Goal: Communication & Community: Answer question/provide support

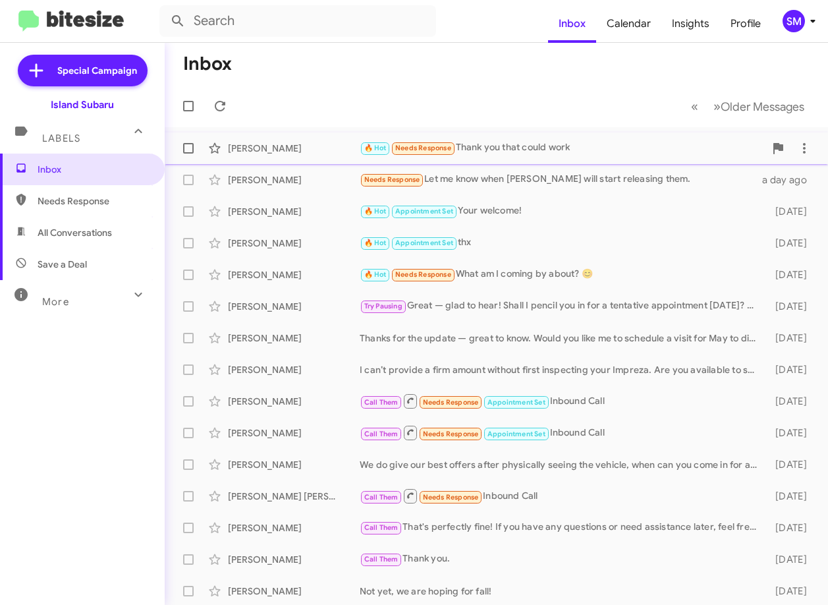
click at [584, 134] on span "[PERSON_NAME] 🔥 Hot Needs Response Thank you that could work 21 hours ago" at bounding box center [497, 148] width 664 height 32
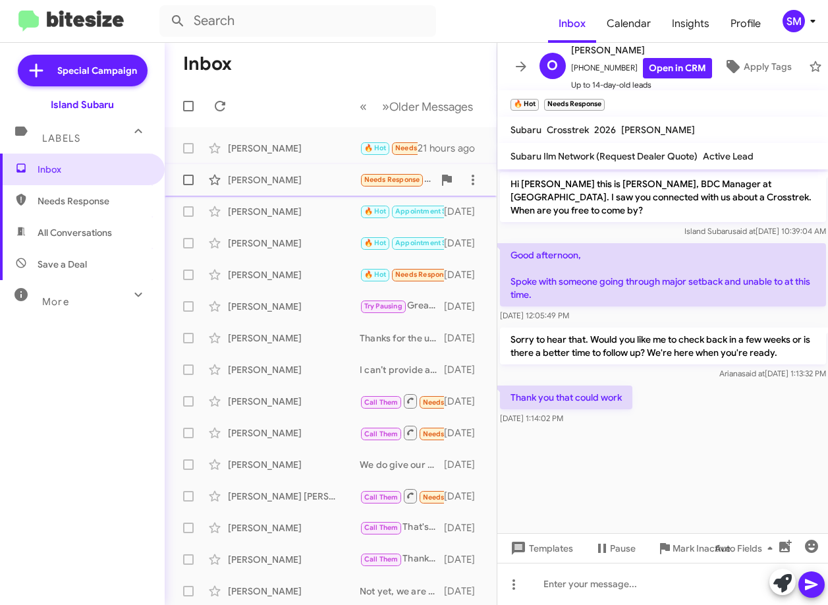
click at [304, 182] on div "[PERSON_NAME]" at bounding box center [294, 179] width 132 height 13
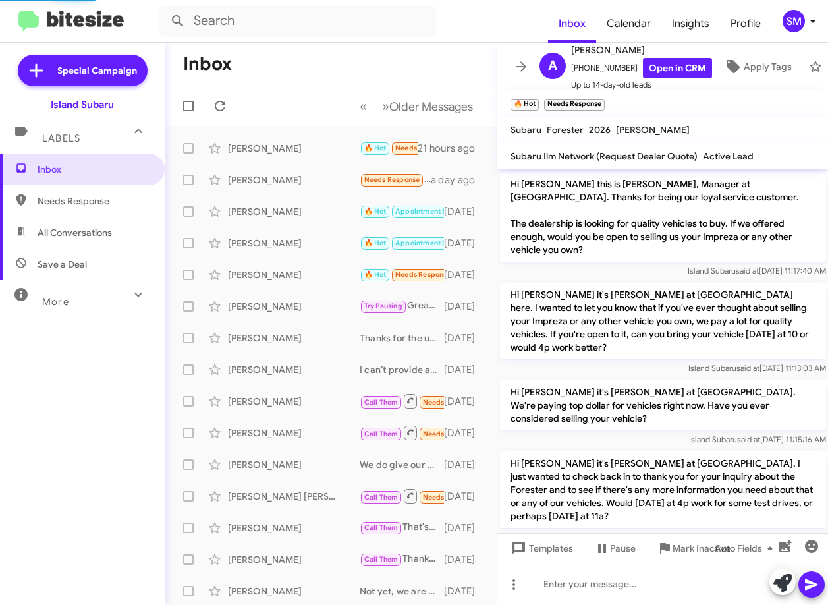
scroll to position [543, 0]
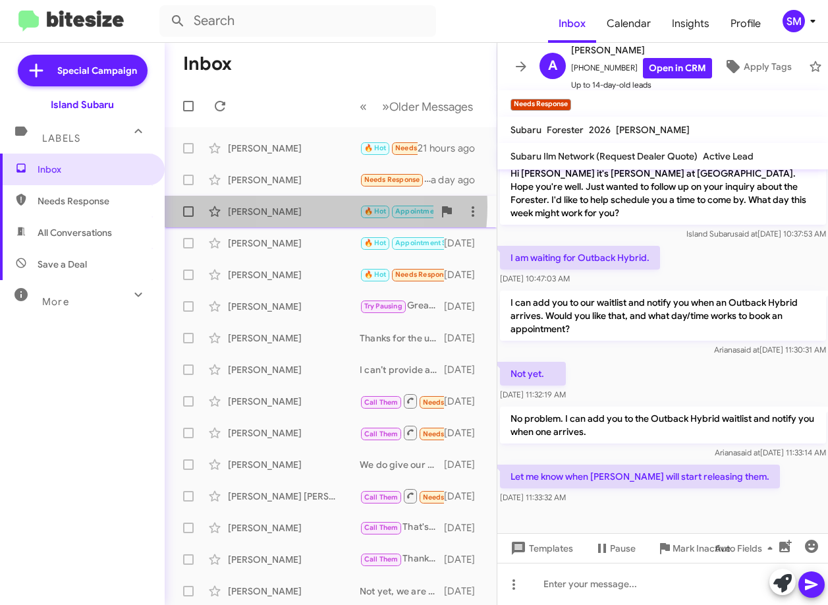
click at [288, 206] on div "[PERSON_NAME]" at bounding box center [294, 211] width 132 height 13
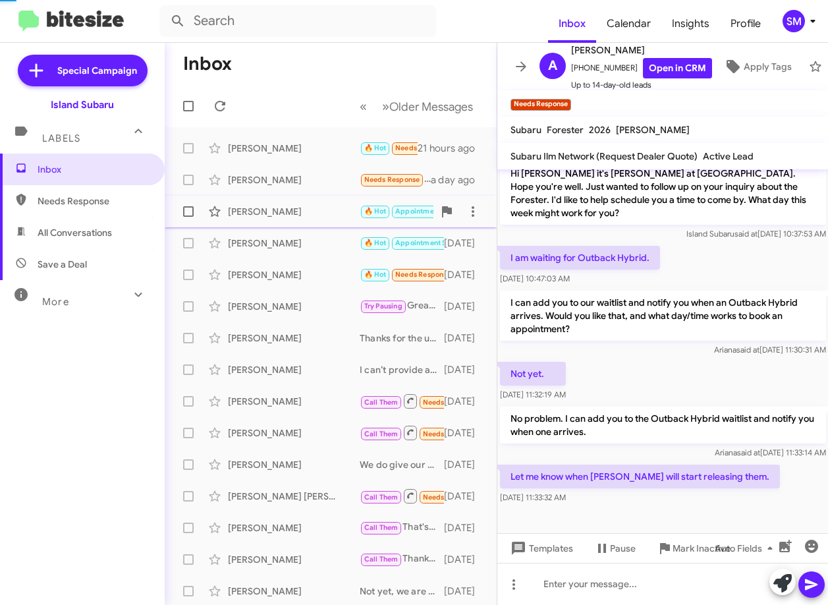
scroll to position [163, 0]
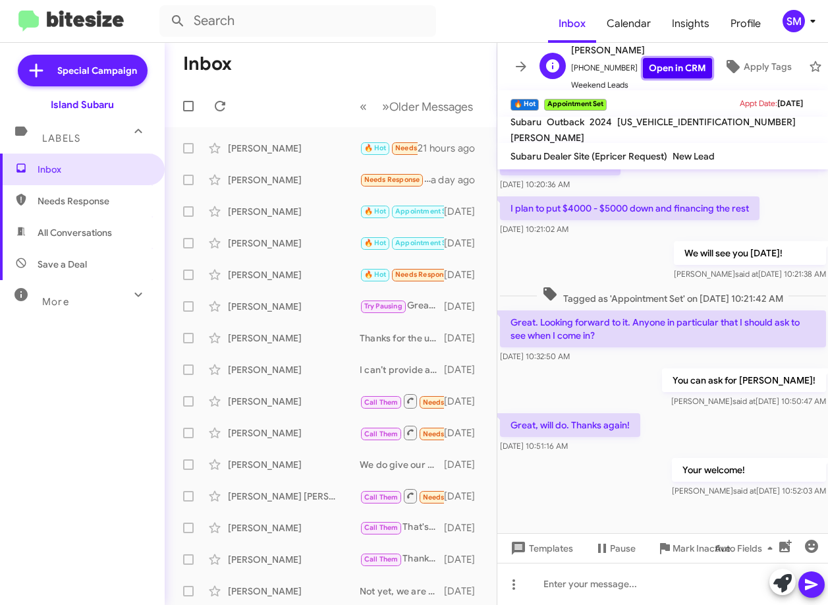
click at [683, 63] on link "Open in CRM" at bounding box center [677, 68] width 69 height 20
